Goal: Contribute content: Contribute content

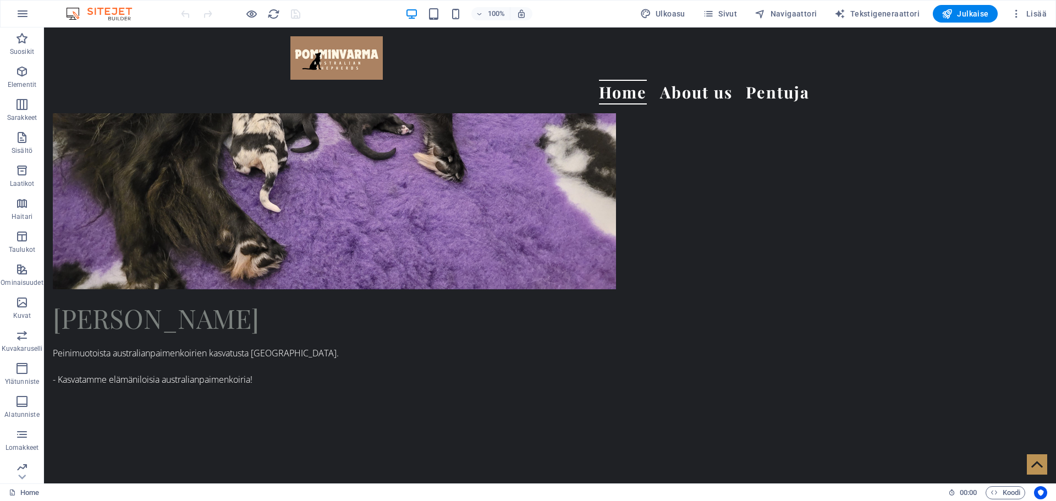
scroll to position [1027, 0]
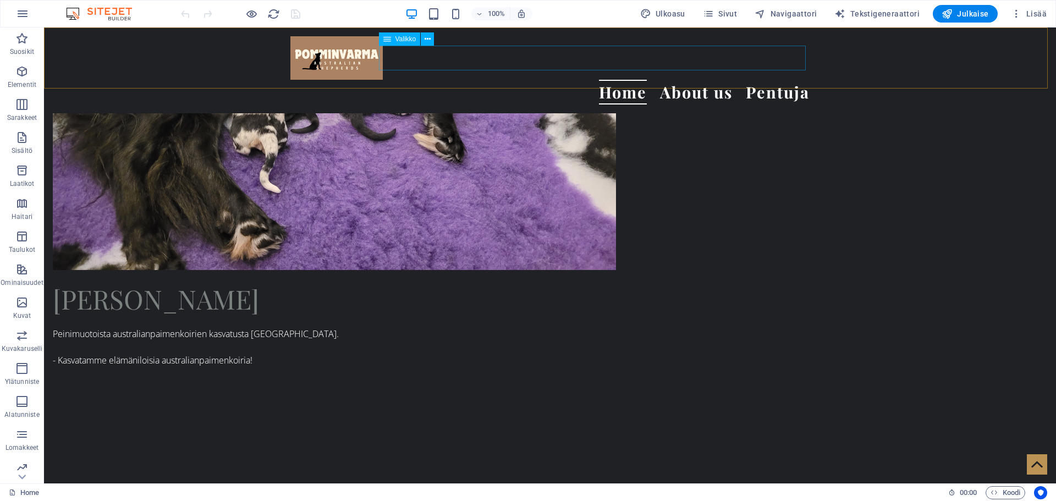
click at [774, 80] on nav "Home About us Pentuja" at bounding box center [549, 92] width 519 height 25
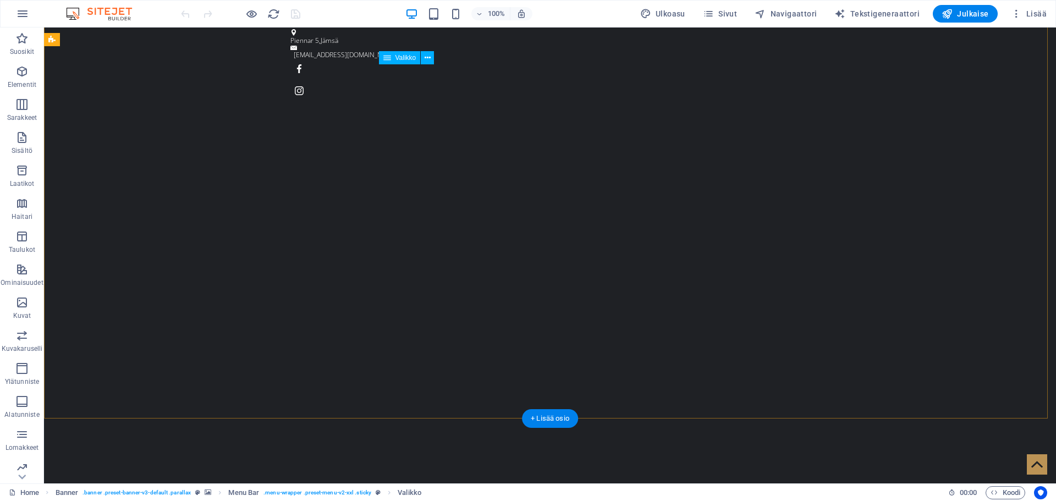
scroll to position [0, 0]
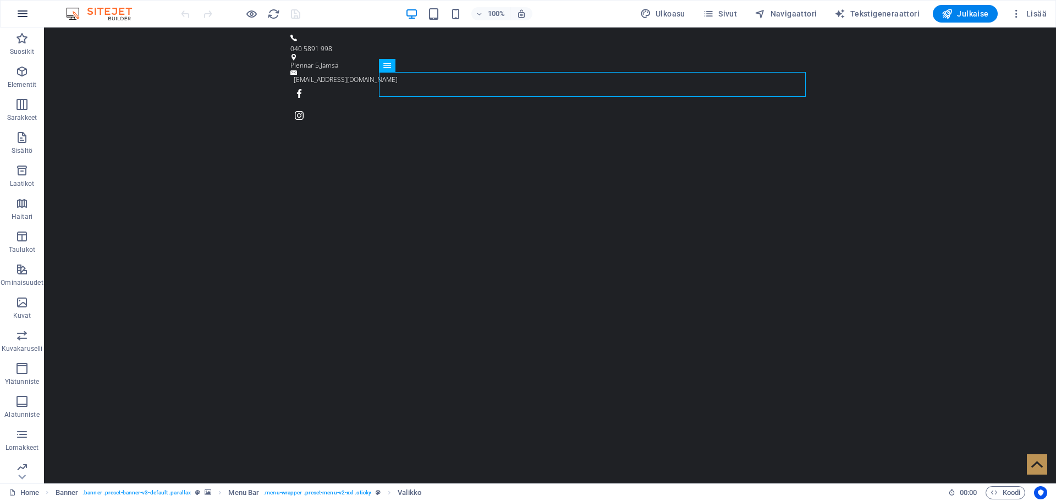
click at [24, 18] on icon "button" at bounding box center [22, 13] width 13 height 13
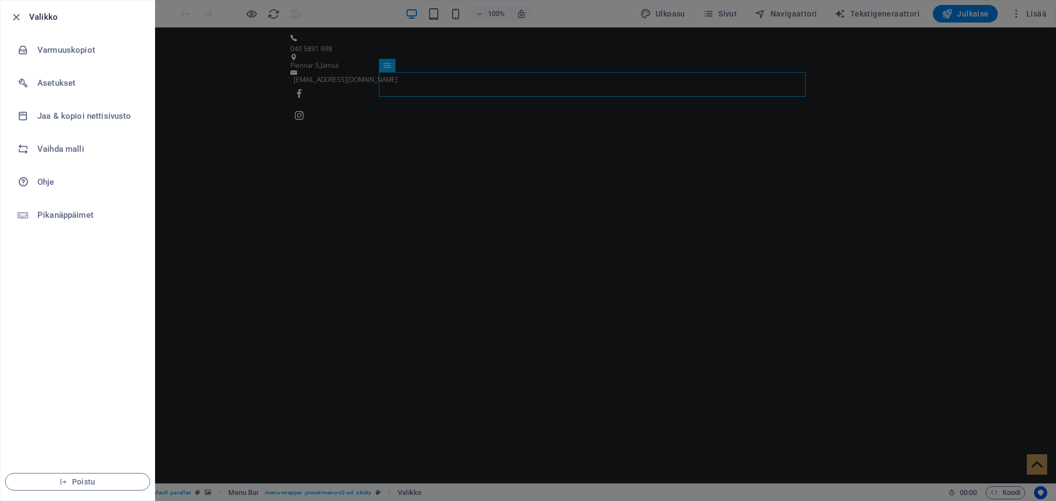
click at [235, 38] on div at bounding box center [528, 250] width 1056 height 501
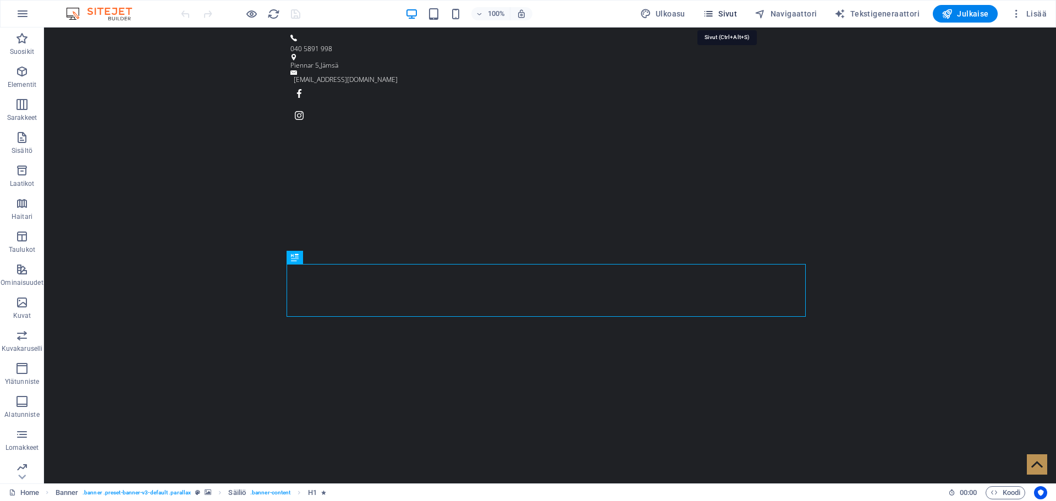
click at [724, 17] on span "Sivut" at bounding box center [720, 13] width 34 height 11
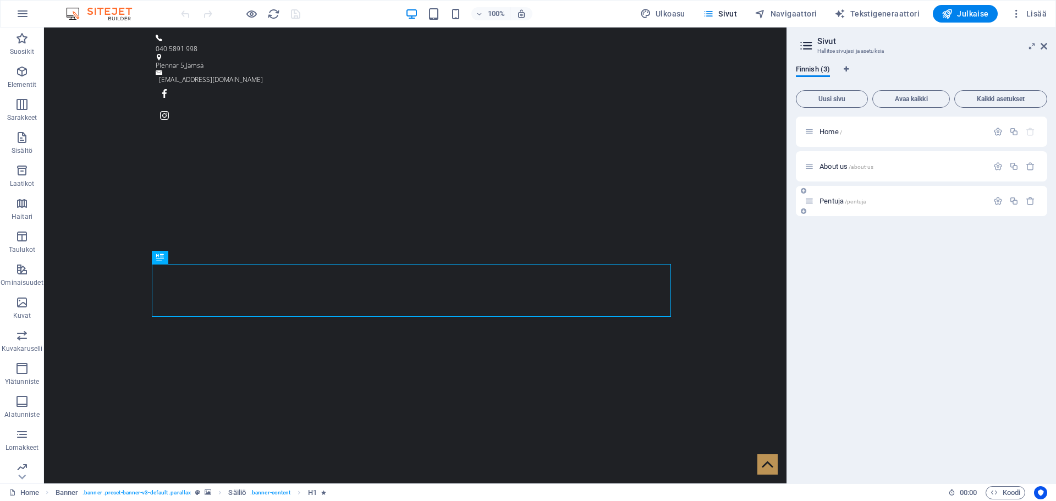
click at [841, 199] on span "Pentuja /pentuja" at bounding box center [842, 201] width 46 height 8
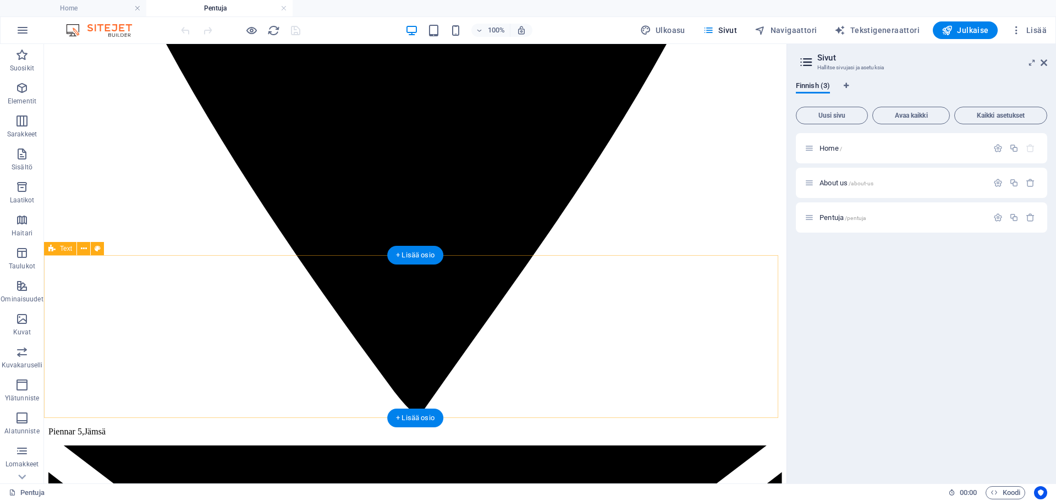
scroll to position [1540, 0]
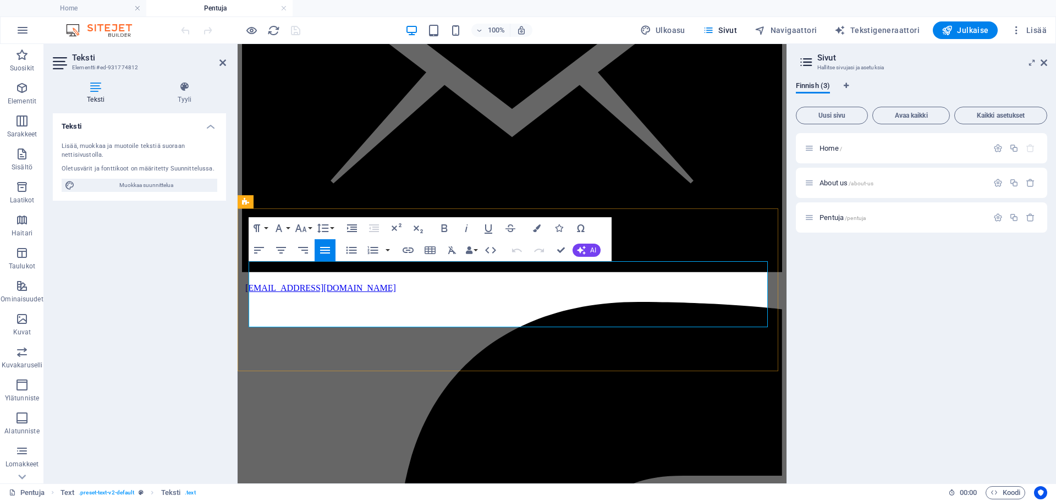
drag, startPoint x: 274, startPoint y: 322, endPoint x: 481, endPoint y: 324, distance: 206.8
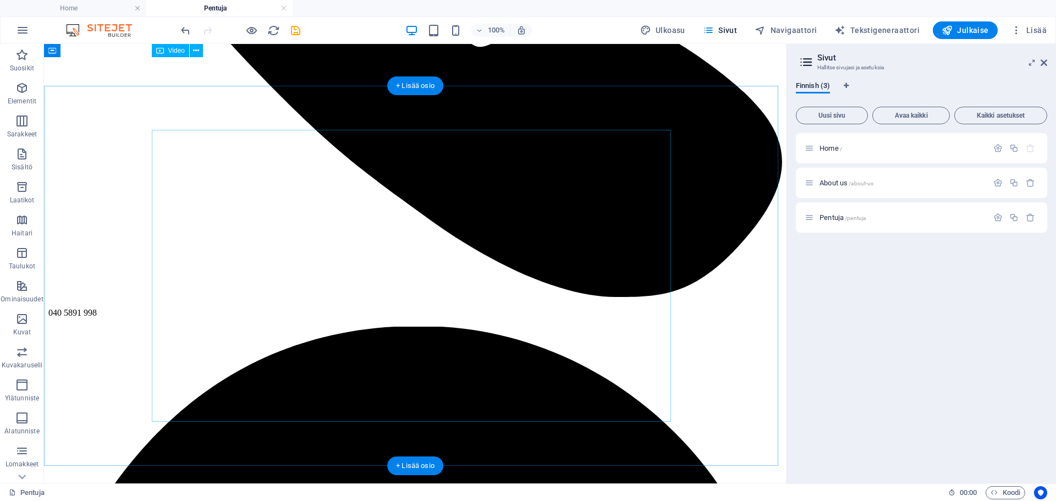
scroll to position [440, 0]
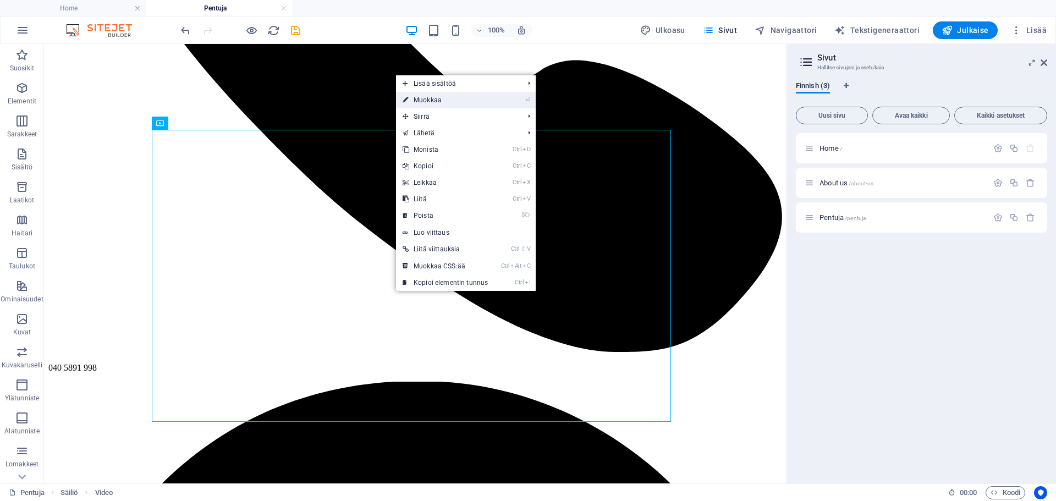
click at [437, 95] on link "⏎ Muokkaa" at bounding box center [445, 100] width 98 height 16
select select "%"
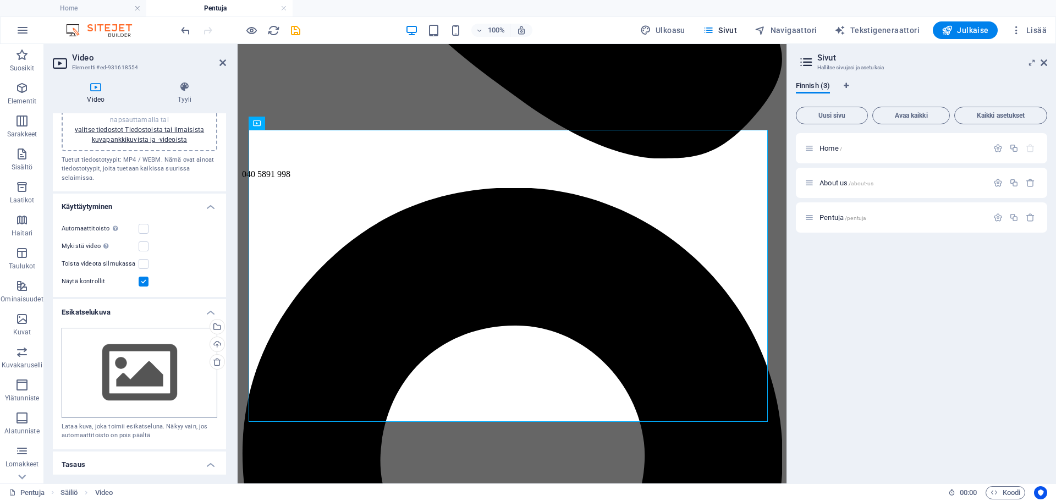
scroll to position [0, 0]
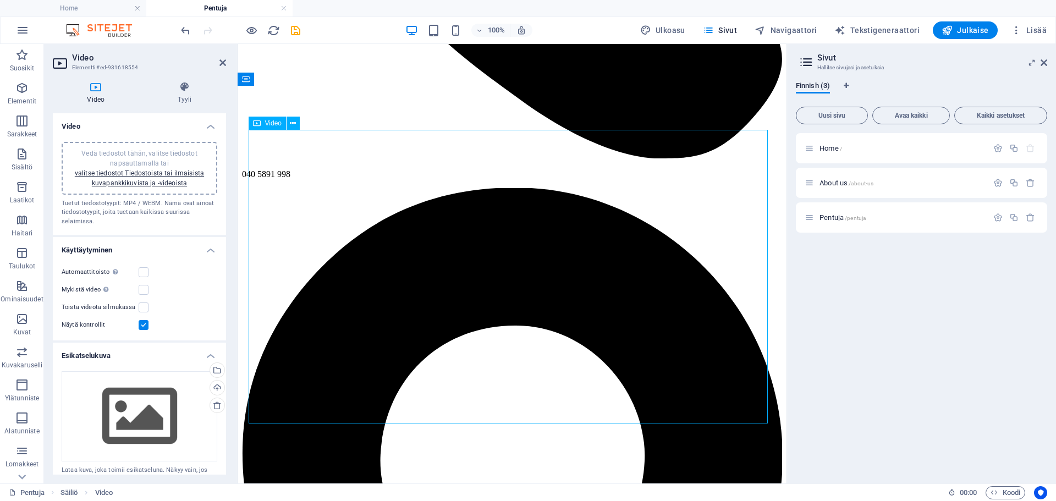
click at [187, 84] on icon at bounding box center [185, 86] width 83 height 11
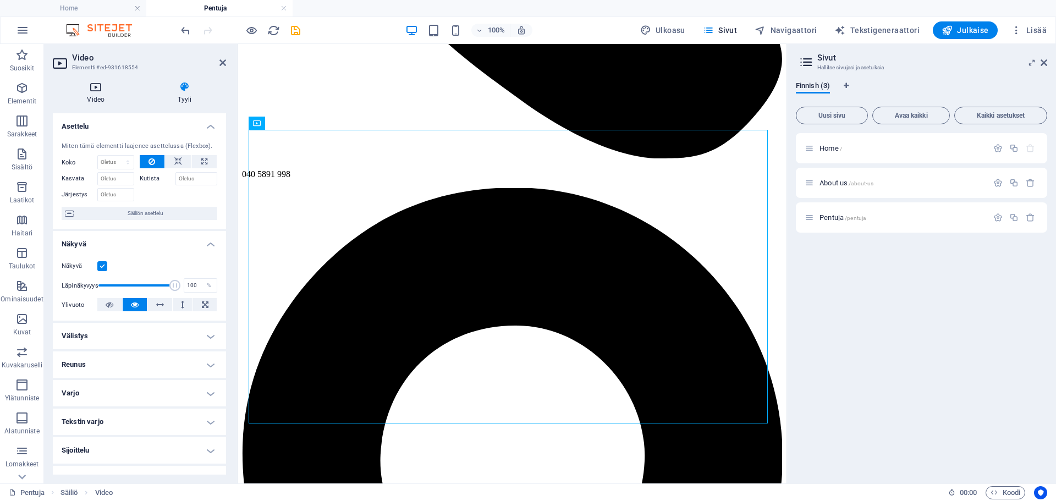
click at [96, 87] on icon at bounding box center [96, 86] width 86 height 11
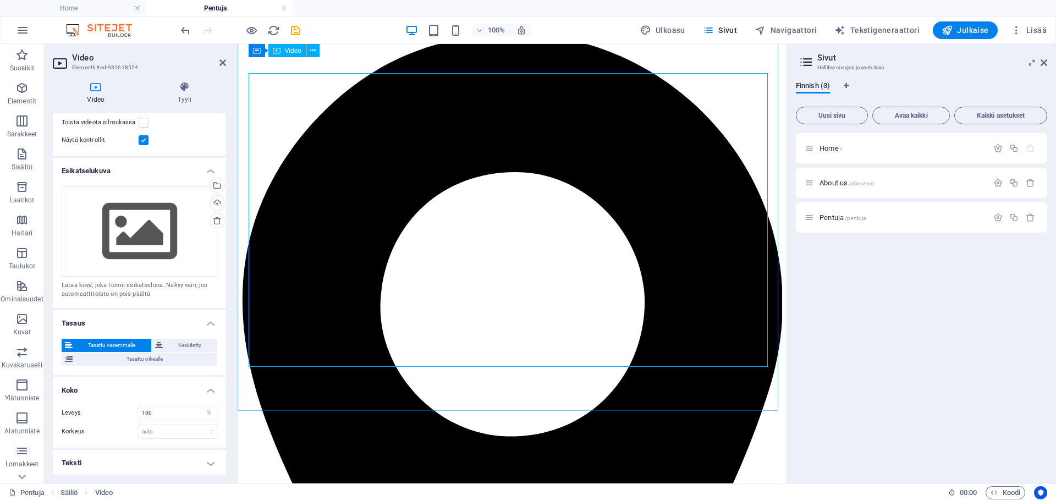
scroll to position [440, 0]
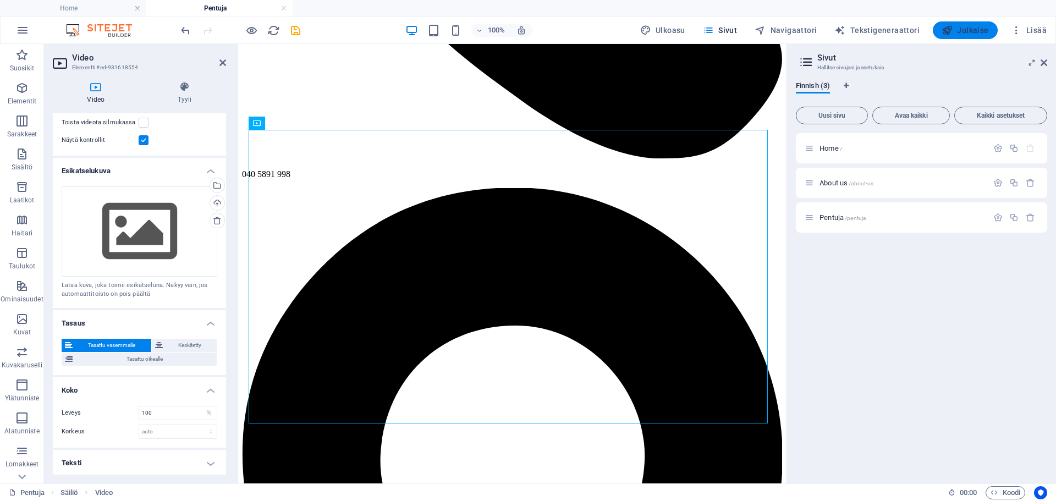
click at [965, 30] on span "Julkaise" at bounding box center [965, 30] width 47 height 11
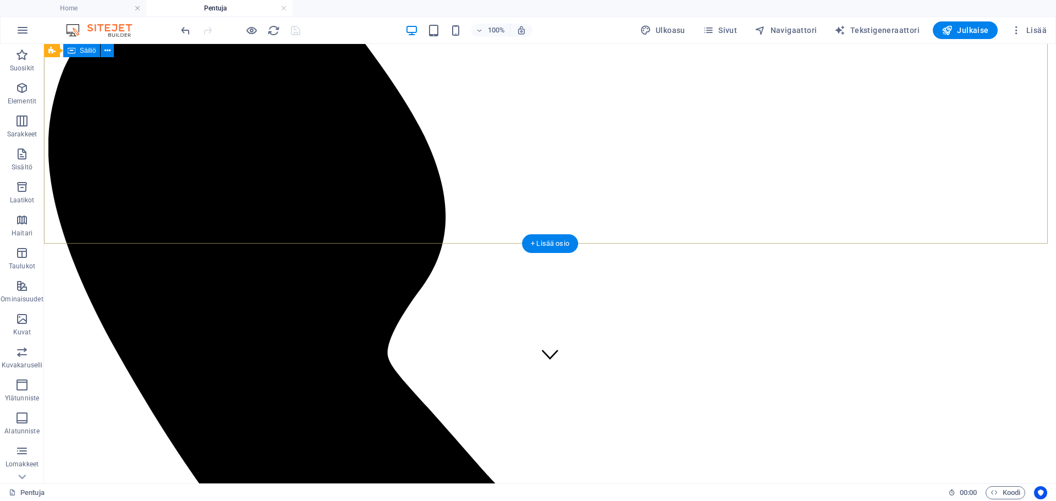
scroll to position [0, 0]
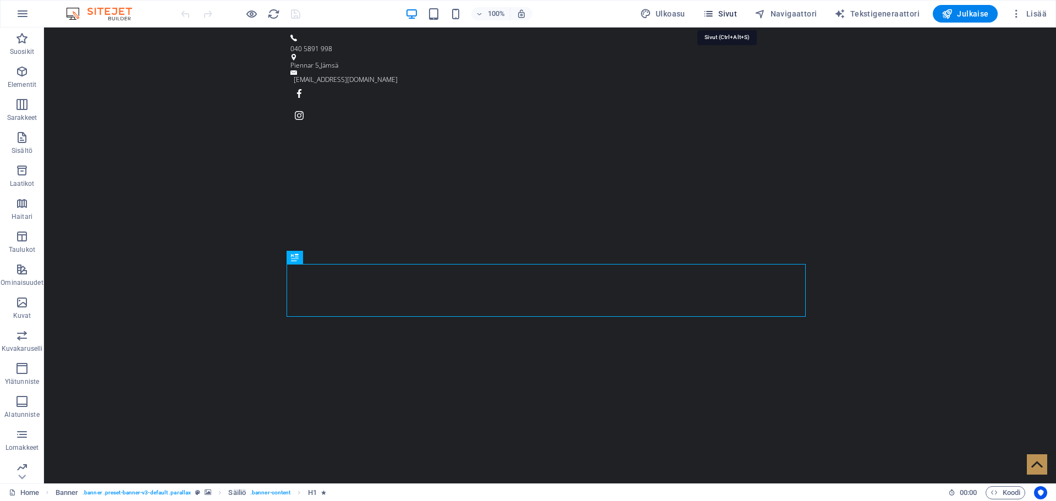
click at [728, 12] on span "Sivut" at bounding box center [720, 13] width 34 height 11
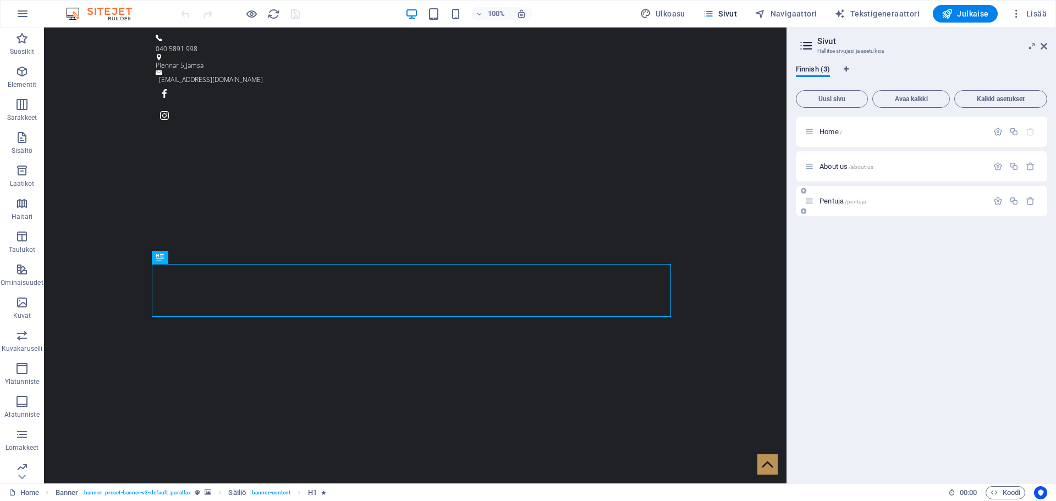
click at [829, 204] on div "Pentuja /pentuja" at bounding box center [896, 201] width 183 height 13
click at [834, 200] on span "Pentuja /pentuja" at bounding box center [842, 201] width 46 height 8
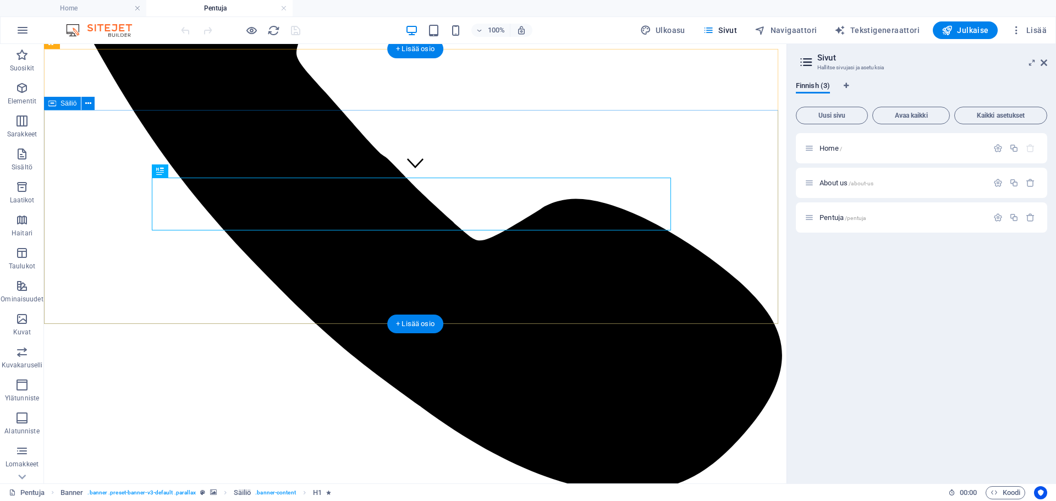
scroll to position [385, 0]
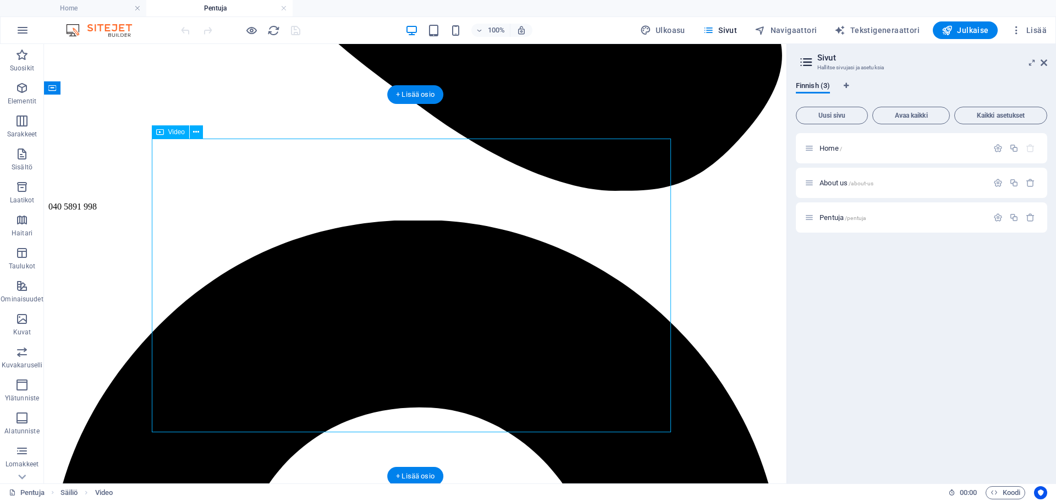
scroll to position [605, 0]
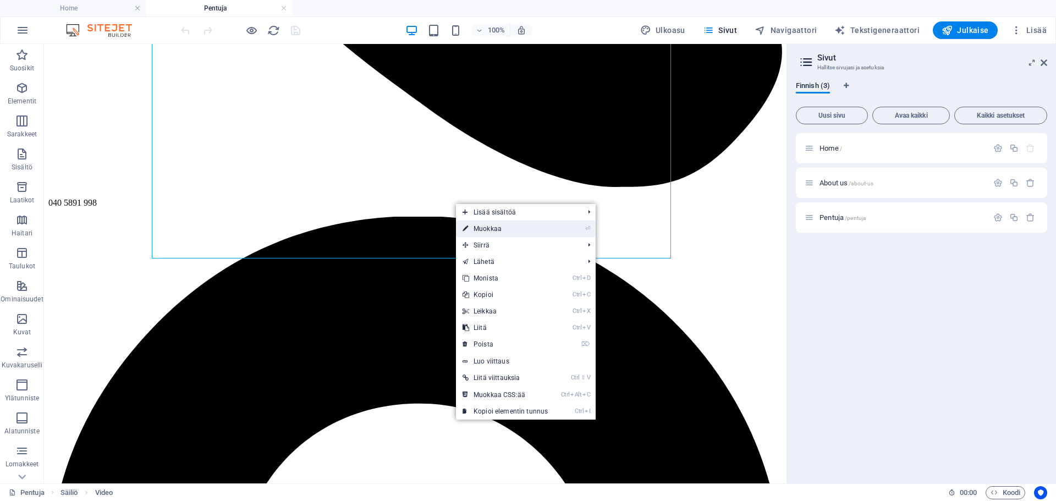
click at [495, 232] on link "⏎ Muokkaa" at bounding box center [505, 229] width 98 height 16
select select "%"
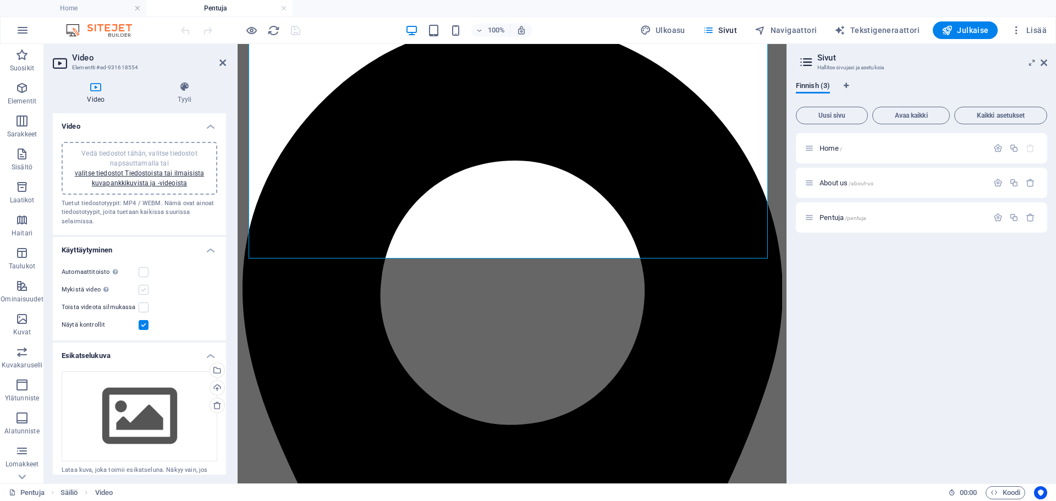
click at [143, 289] on label at bounding box center [144, 290] width 10 height 10
click at [0, 0] on input "Mykistä video Automaattitoisto on käytettävissä, jos mykistys on valittu" at bounding box center [0, 0] width 0 height 0
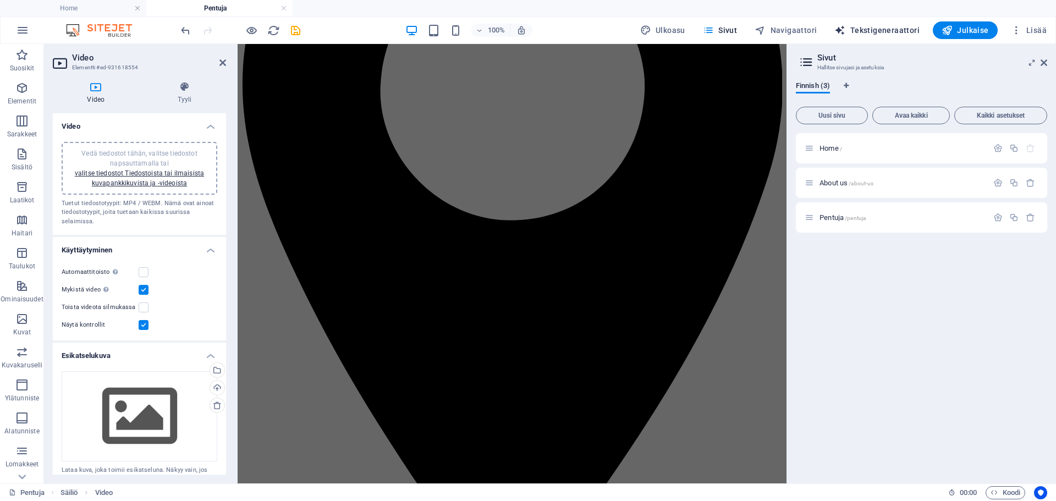
scroll to position [770, 0]
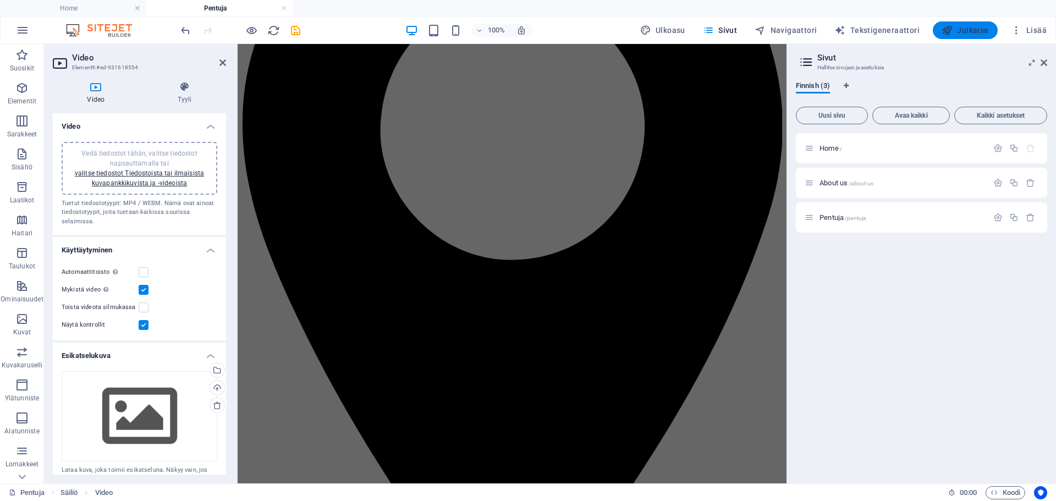
click at [973, 37] on button "Julkaise" at bounding box center [965, 30] width 65 height 18
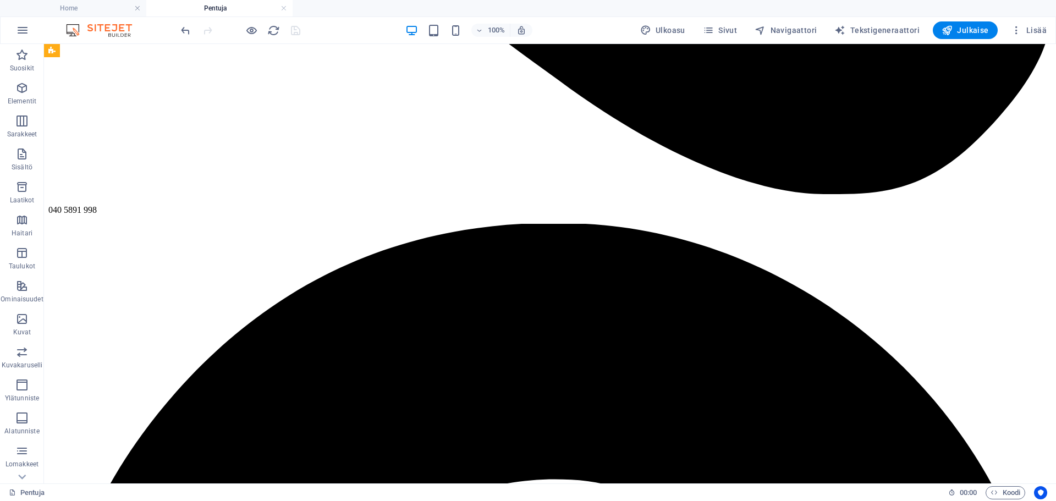
scroll to position [990, 0]
